Goal: Check status: Check status

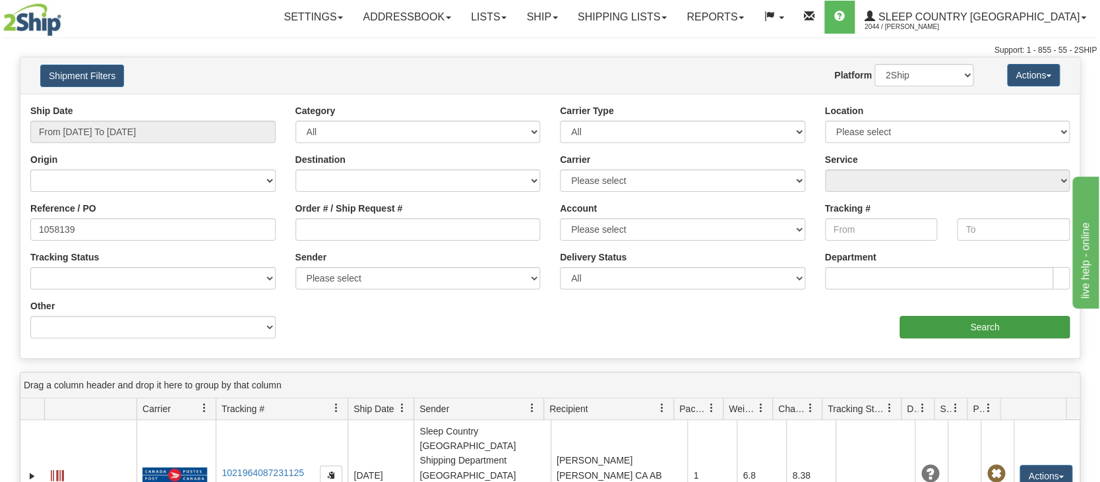
type input "1058139"
click at [969, 328] on input "Search" at bounding box center [984, 327] width 170 height 22
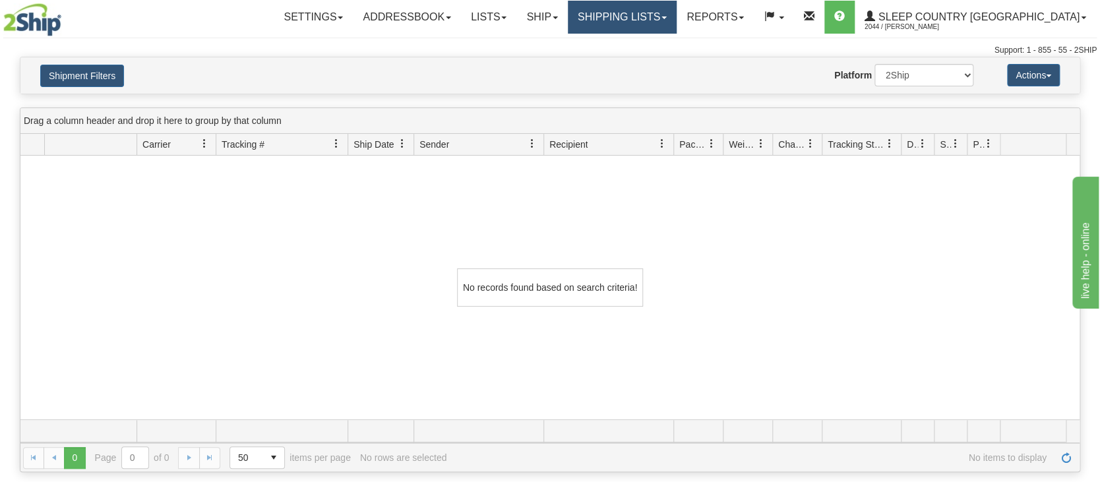
click at [648, 26] on link "Shipping lists" at bounding box center [622, 17] width 109 height 33
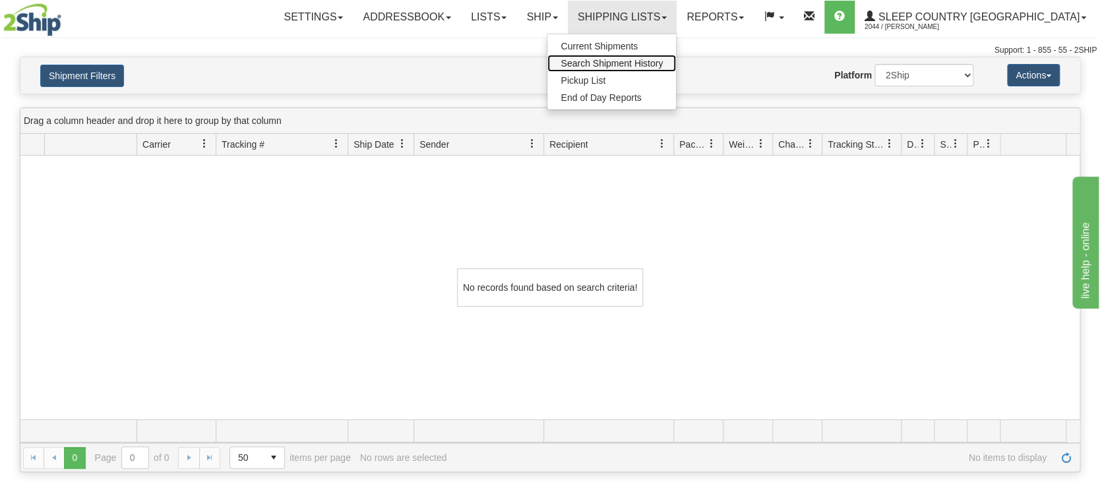
click at [655, 67] on span "Search Shipment History" at bounding box center [611, 63] width 102 height 11
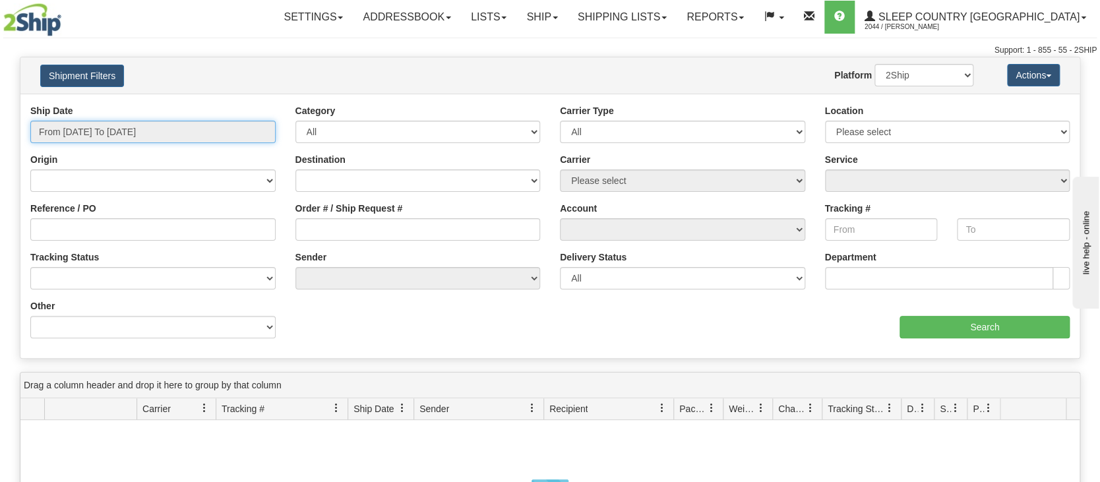
drag, startPoint x: 146, startPoint y: 132, endPoint x: 127, endPoint y: 182, distance: 53.9
click at [144, 136] on input "From 09/28/2025 To 09/29/2025" at bounding box center [152, 132] width 245 height 22
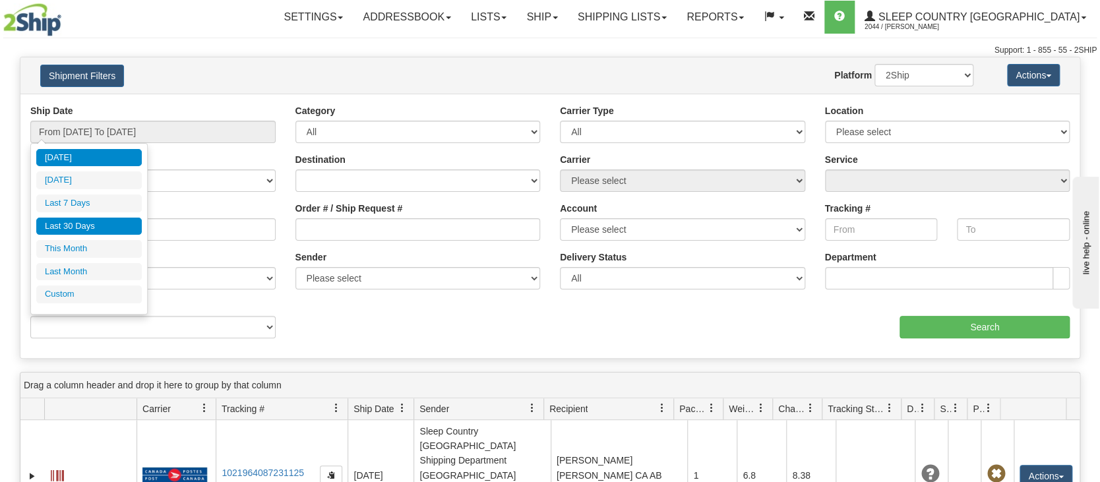
click at [98, 225] on li "Last 30 Days" at bounding box center [88, 227] width 105 height 18
type input "From [DATE] To [DATE]"
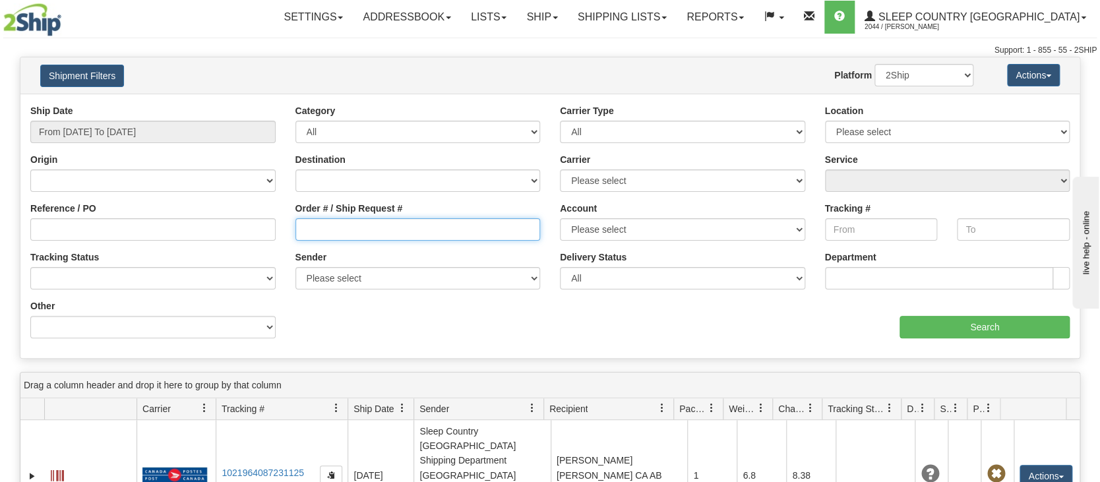
click at [332, 227] on input "Order # / Ship Request #" at bounding box center [417, 229] width 245 height 22
paste input "1058139"
type input "1058139"
click at [912, 332] on input "Search" at bounding box center [984, 327] width 170 height 22
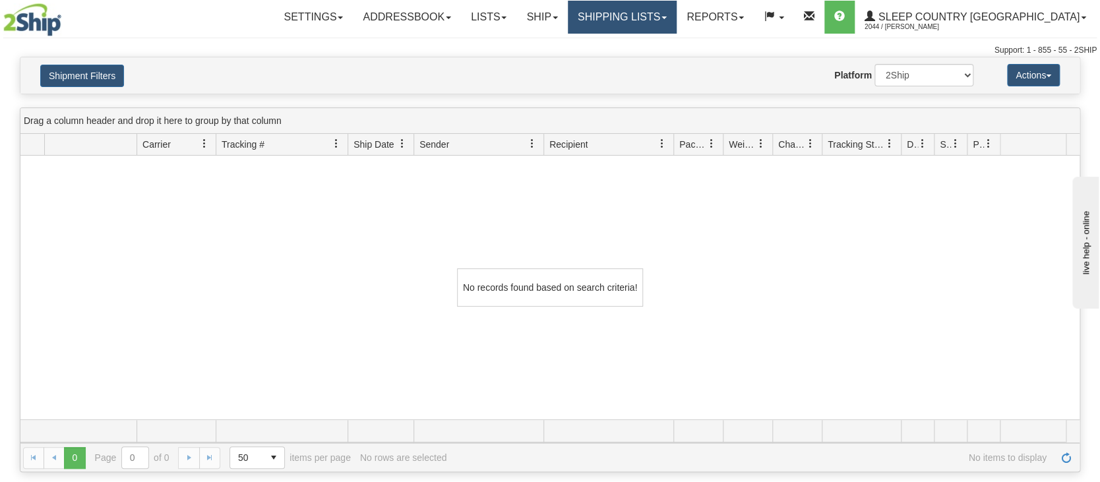
click at [676, 20] on link "Shipping lists" at bounding box center [622, 17] width 109 height 33
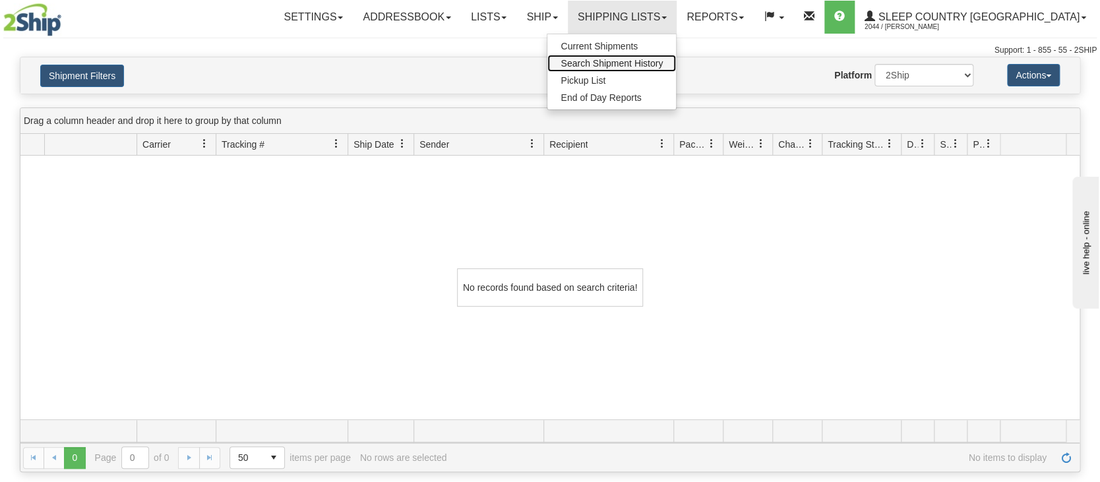
click at [662, 63] on span "Search Shipment History" at bounding box center [611, 63] width 102 height 11
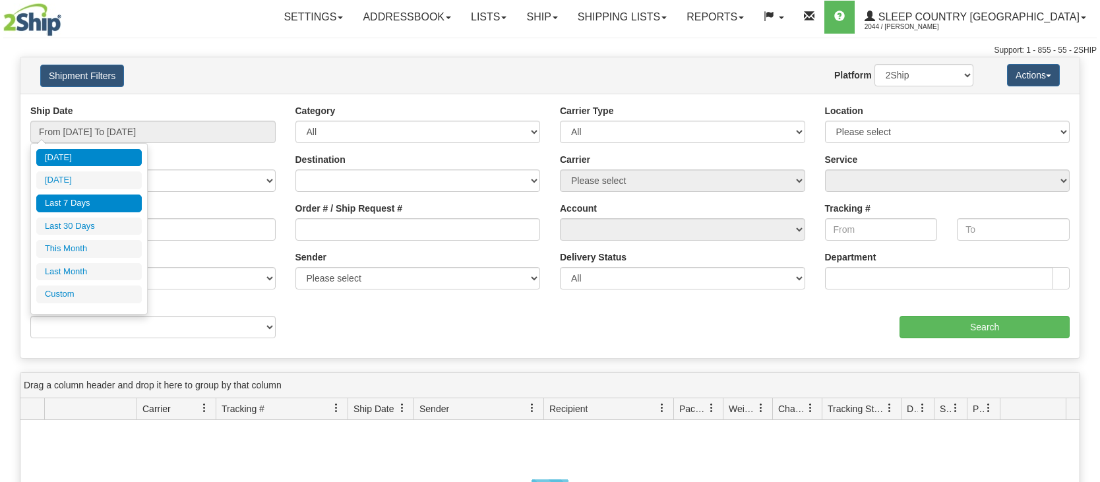
click at [125, 134] on input "From 09/28/2025 To 09/29/2025" at bounding box center [152, 132] width 245 height 22
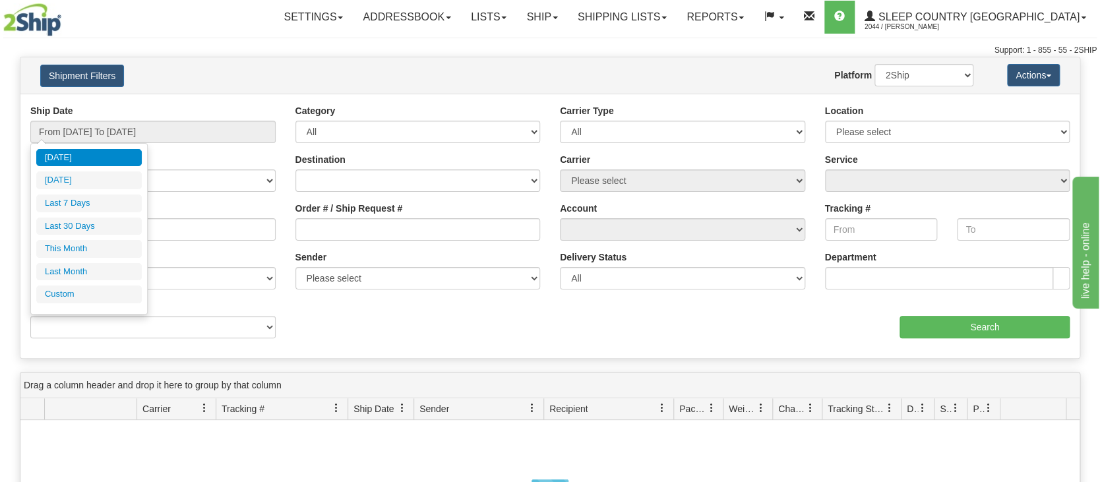
click at [95, 235] on ul "Today Yesterday Last 7 Days Last 30 Days This Month Last Month Custom" at bounding box center [88, 226] width 105 height 154
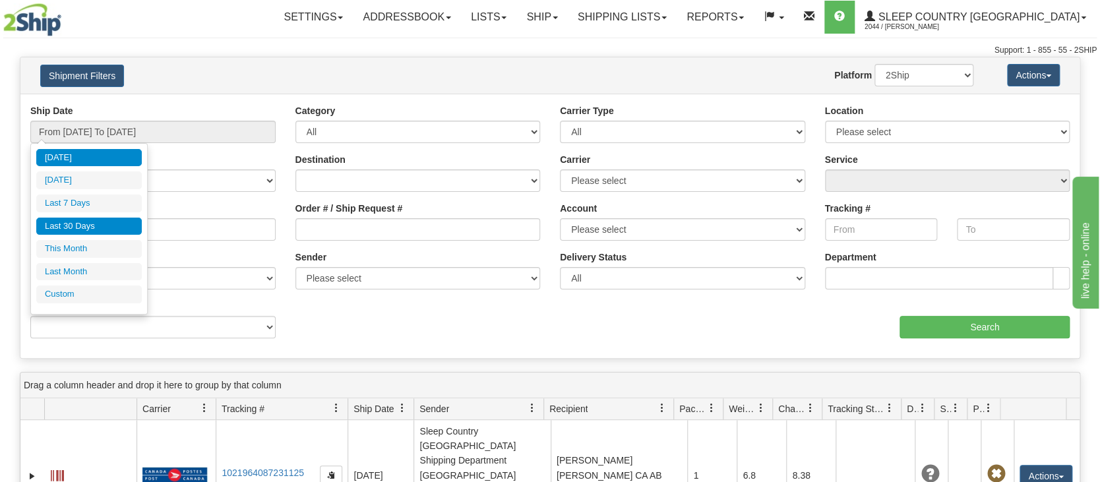
click at [100, 229] on li "Last 30 Days" at bounding box center [88, 227] width 105 height 18
type input "From [DATE] To [DATE]"
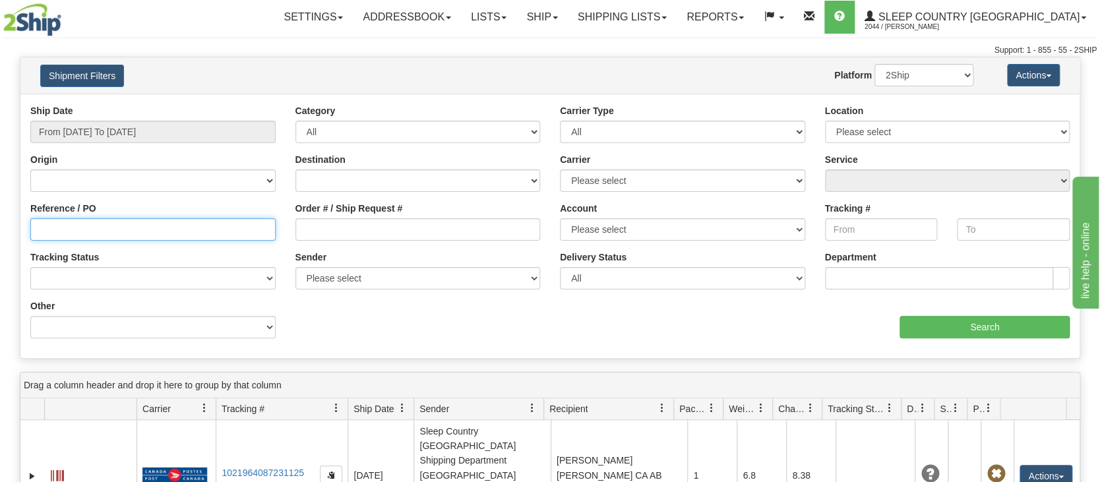
click at [132, 229] on input "Reference / PO" at bounding box center [152, 229] width 245 height 22
paste input "9000I096678"
type input "9000I096678"
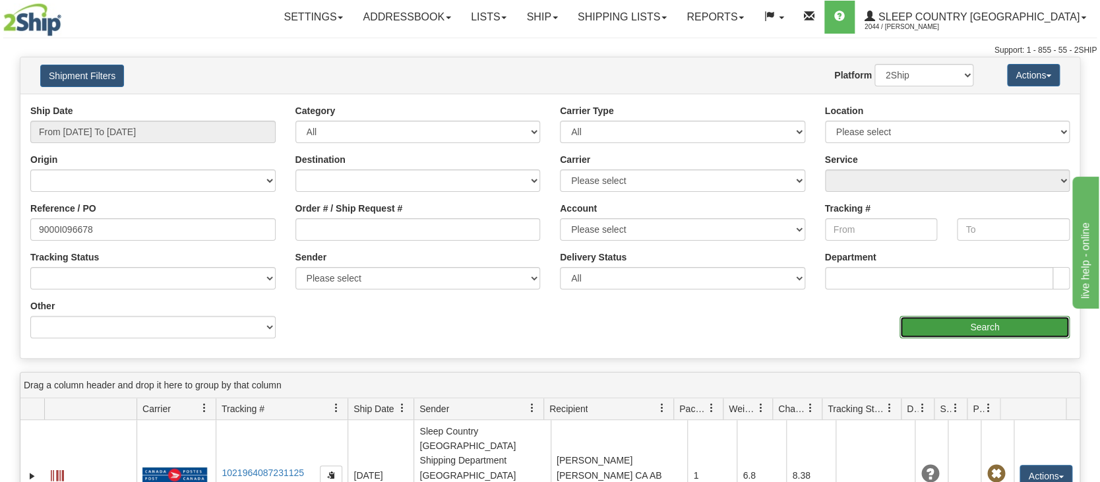
click at [922, 325] on input "Search" at bounding box center [984, 327] width 170 height 22
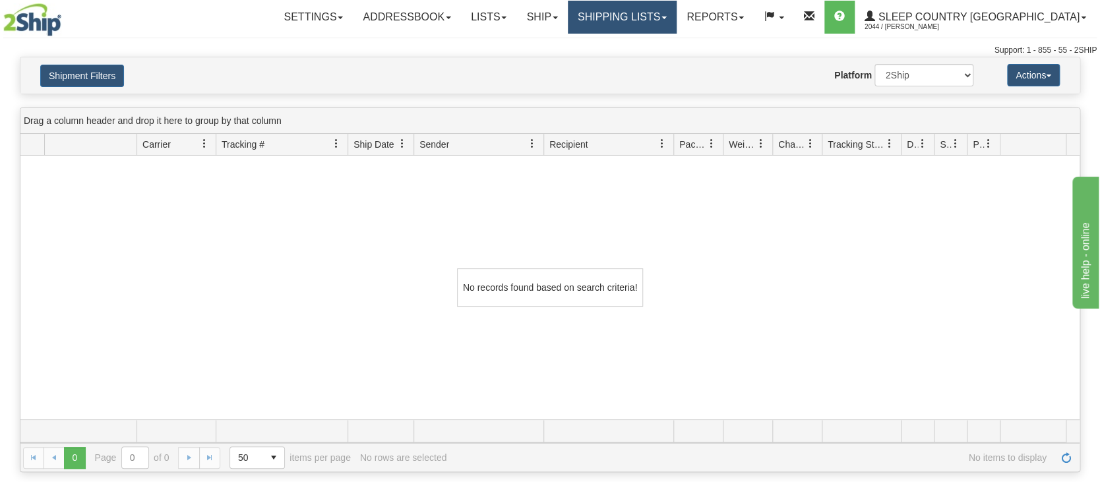
drag, startPoint x: 682, startPoint y: 16, endPoint x: 669, endPoint y: 64, distance: 49.3
click at [676, 18] on link "Shipping lists" at bounding box center [622, 17] width 109 height 33
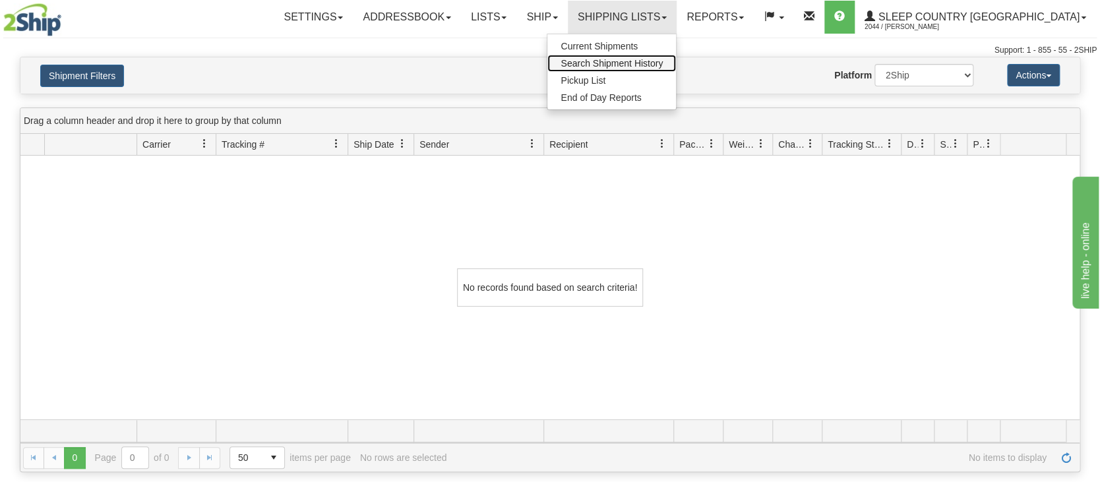
drag, startPoint x: 659, startPoint y: 65, endPoint x: 539, endPoint y: 114, distance: 130.4
click at [659, 65] on span "Search Shipment History" at bounding box center [611, 63] width 102 height 11
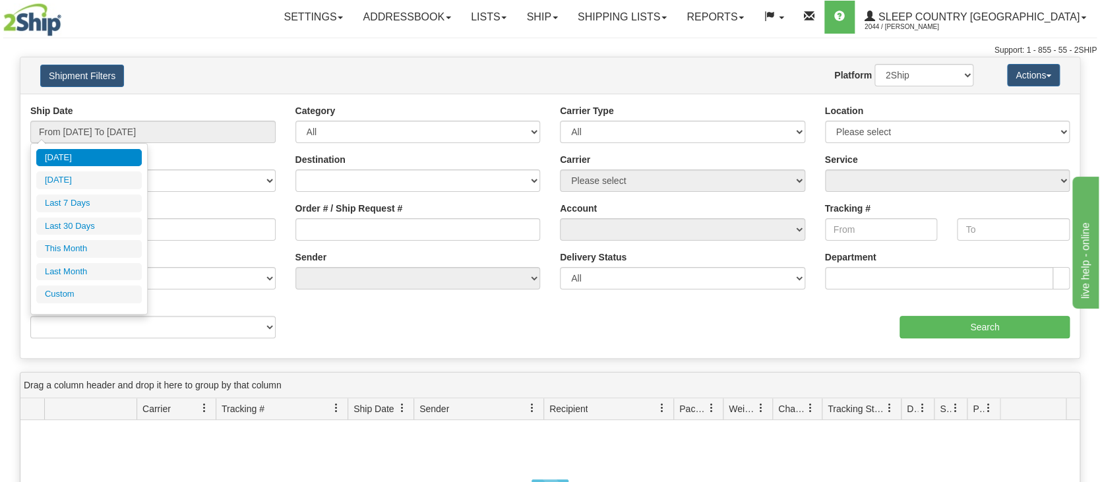
drag, startPoint x: 95, startPoint y: 227, endPoint x: 211, endPoint y: 240, distance: 116.7
click at [103, 227] on li "Last 30 Days" at bounding box center [88, 227] width 105 height 18
type input "From [DATE] To [DATE]"
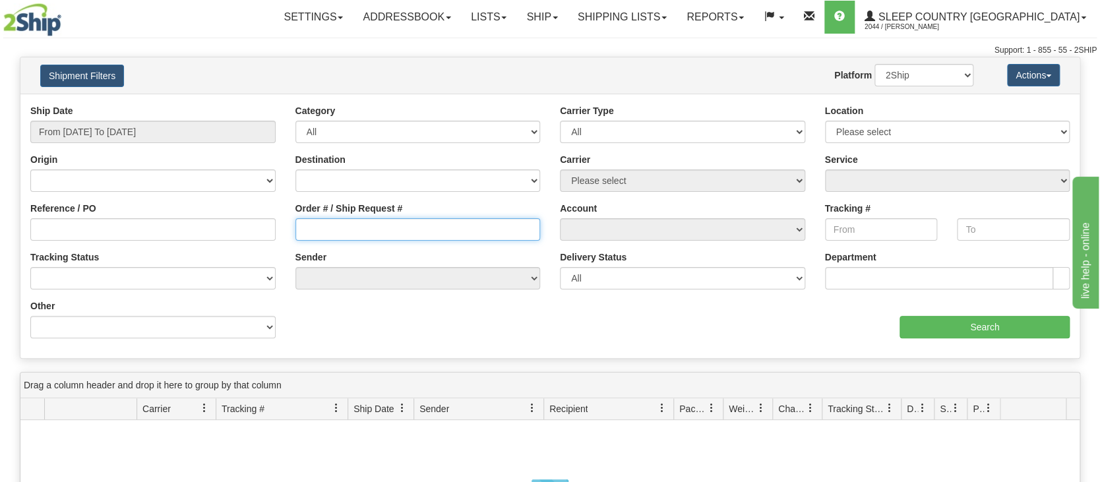
click at [311, 232] on input "Order # / Ship Request #" at bounding box center [417, 229] width 245 height 22
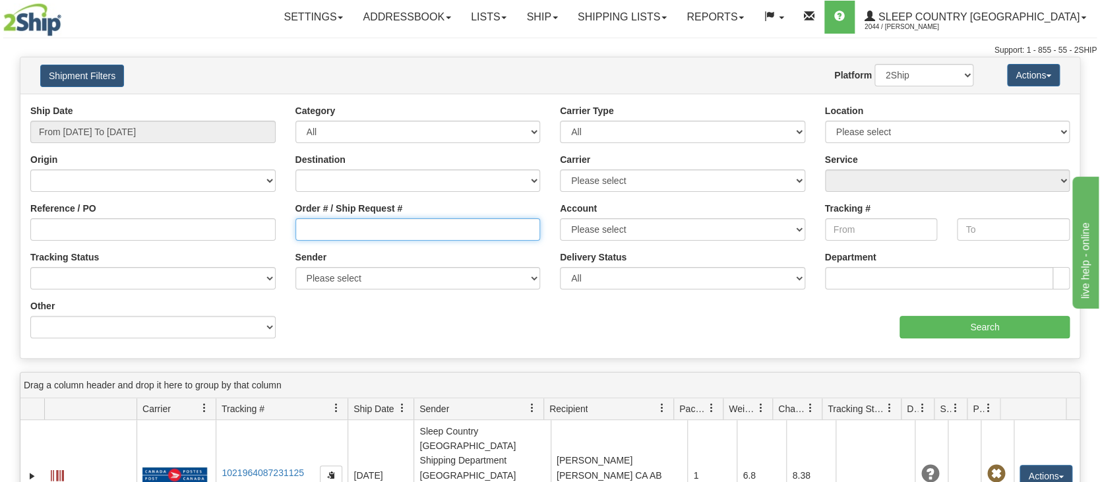
paste input "9000I096678"
type input "9000I096678"
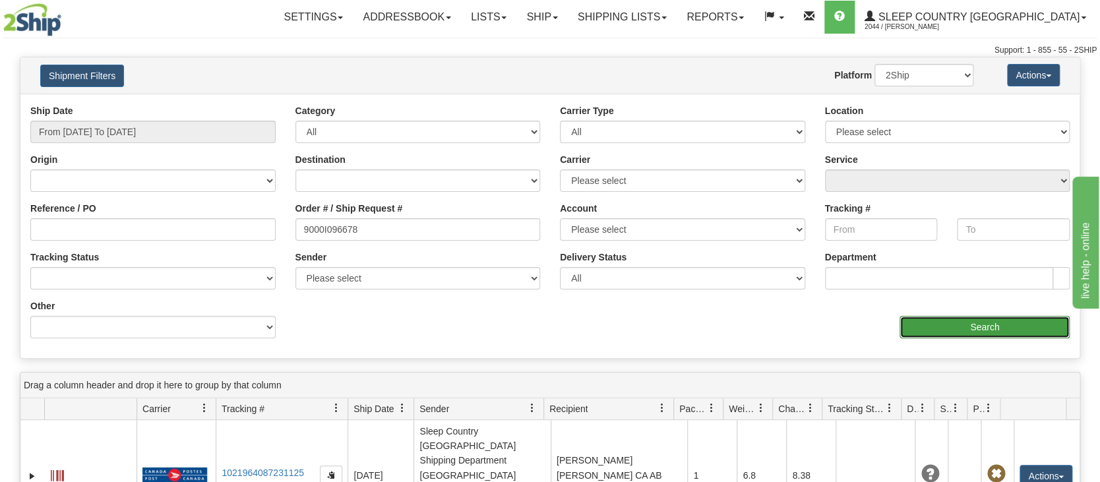
click at [962, 324] on input "Search" at bounding box center [984, 327] width 170 height 22
